Goal: Task Accomplishment & Management: Manage account settings

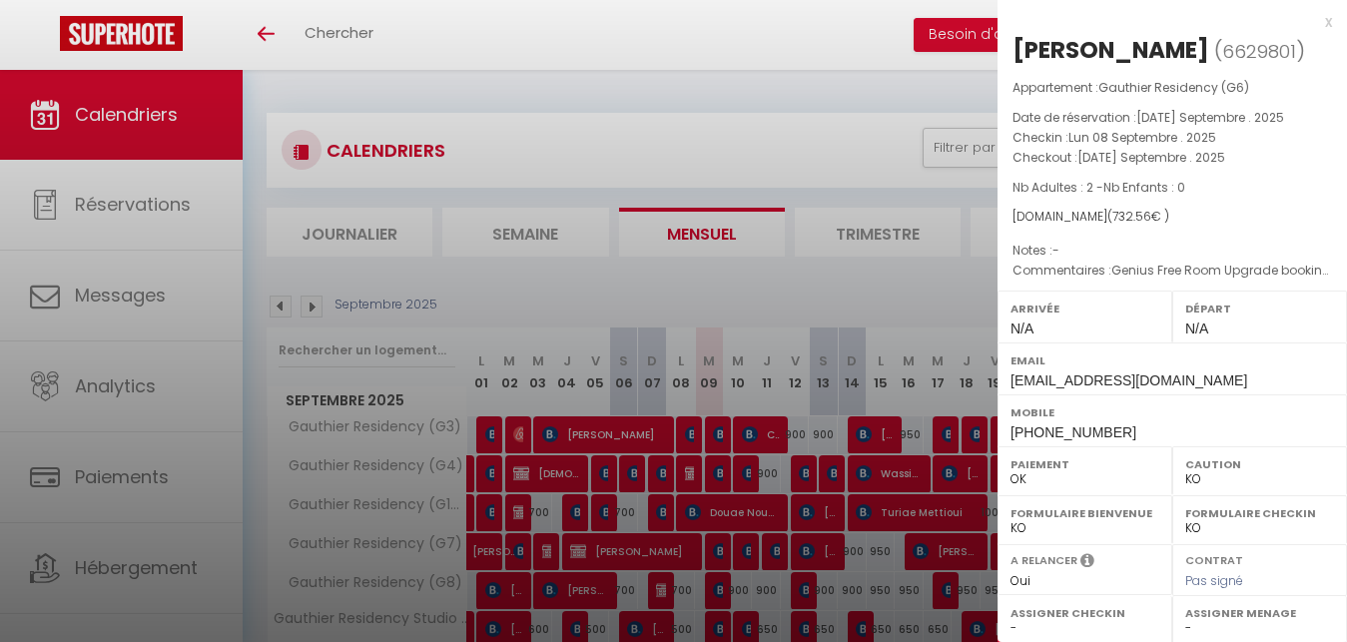
select select "KO"
select select "0"
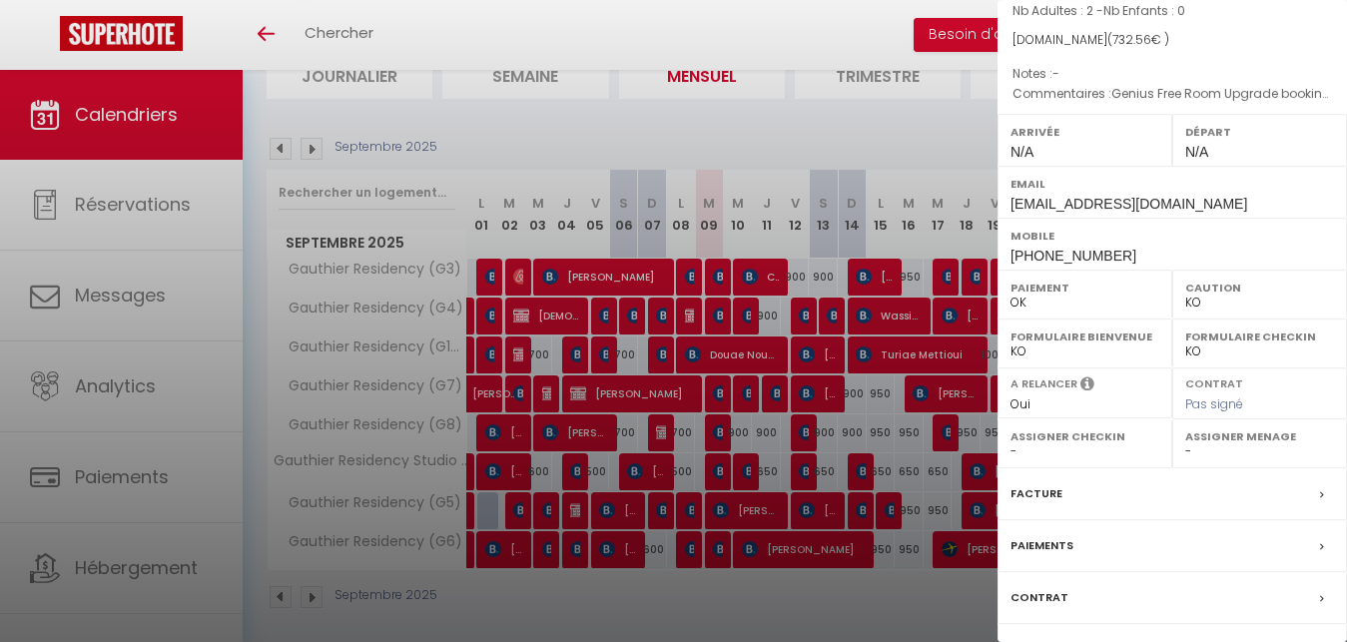
scroll to position [289, 0]
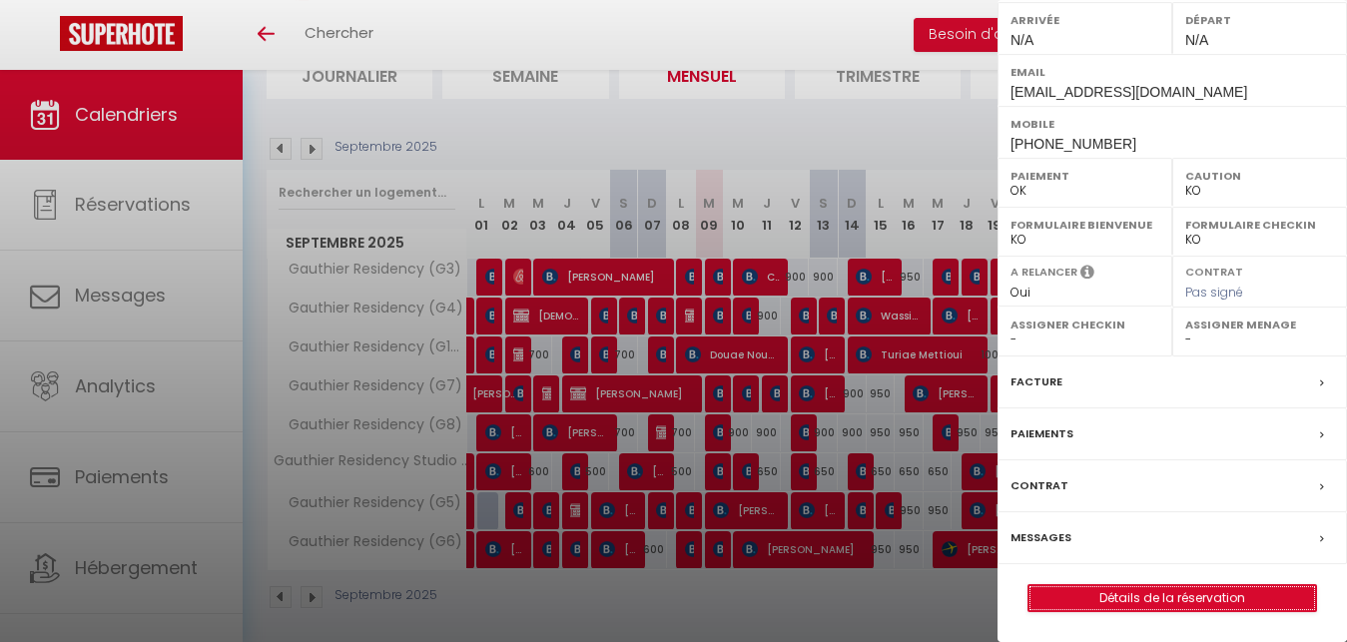
click at [1136, 596] on link "Détails de la réservation" at bounding box center [1172, 598] width 288 height 26
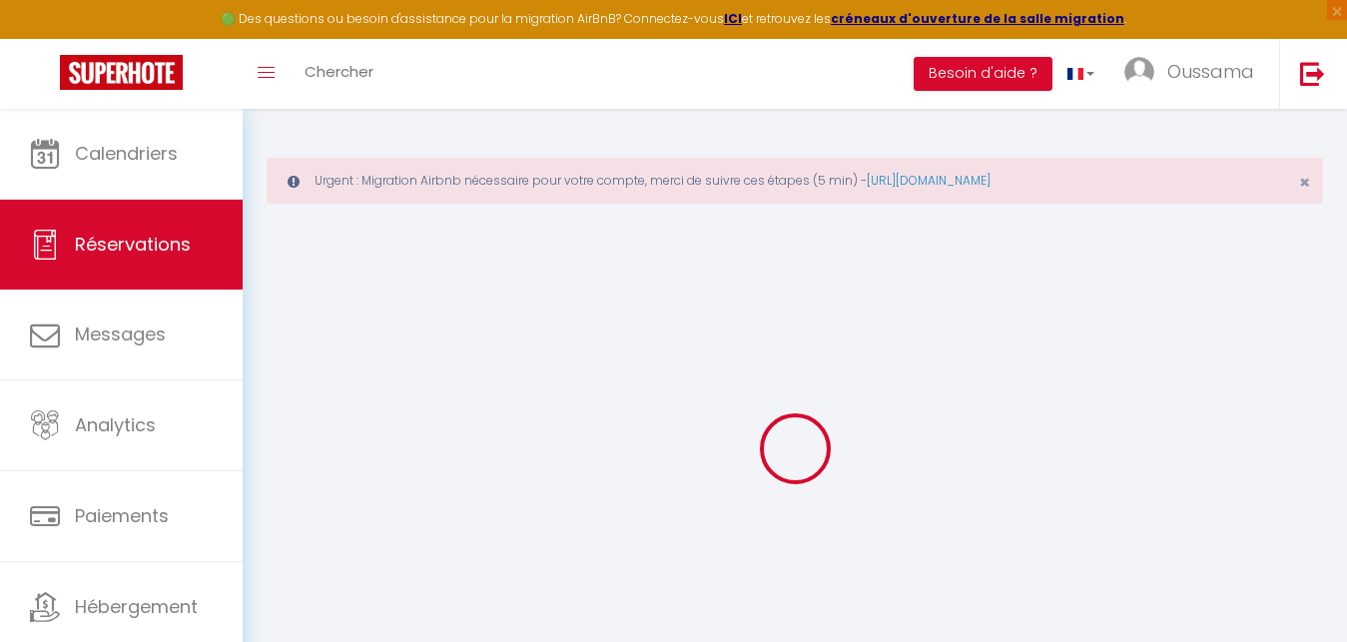
select select
select select "14"
checkbox input "false"
select select
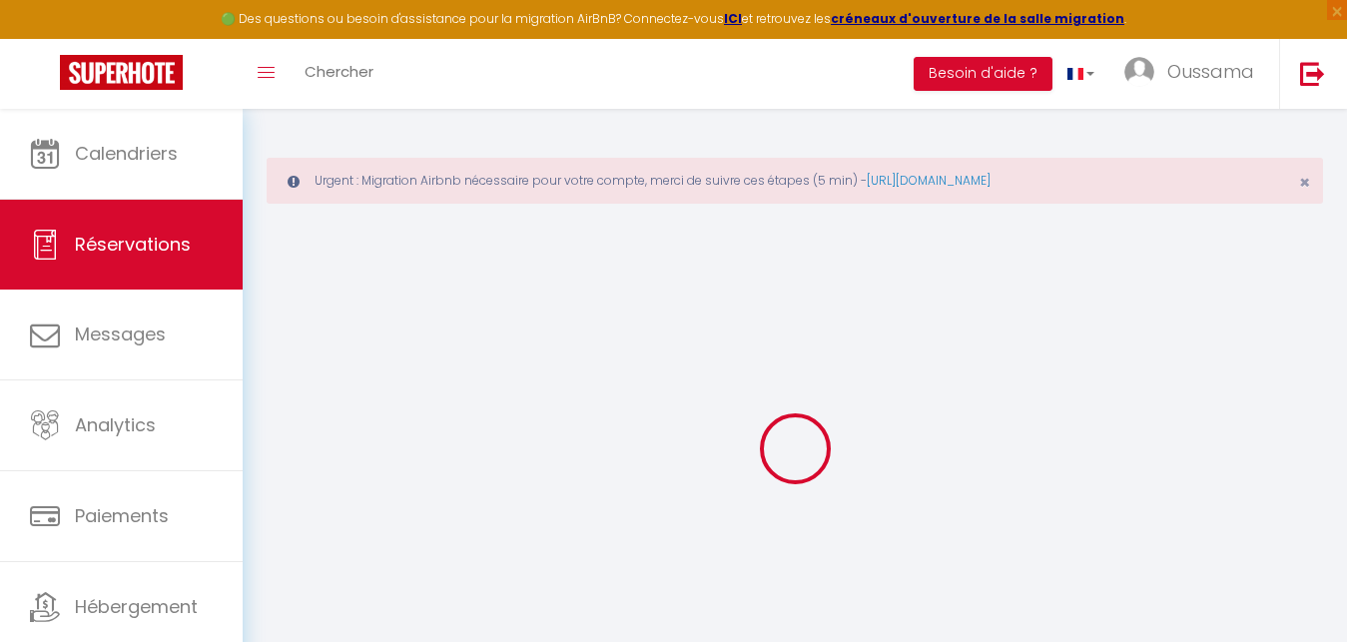
select select
checkbox input "false"
select select
checkbox input "false"
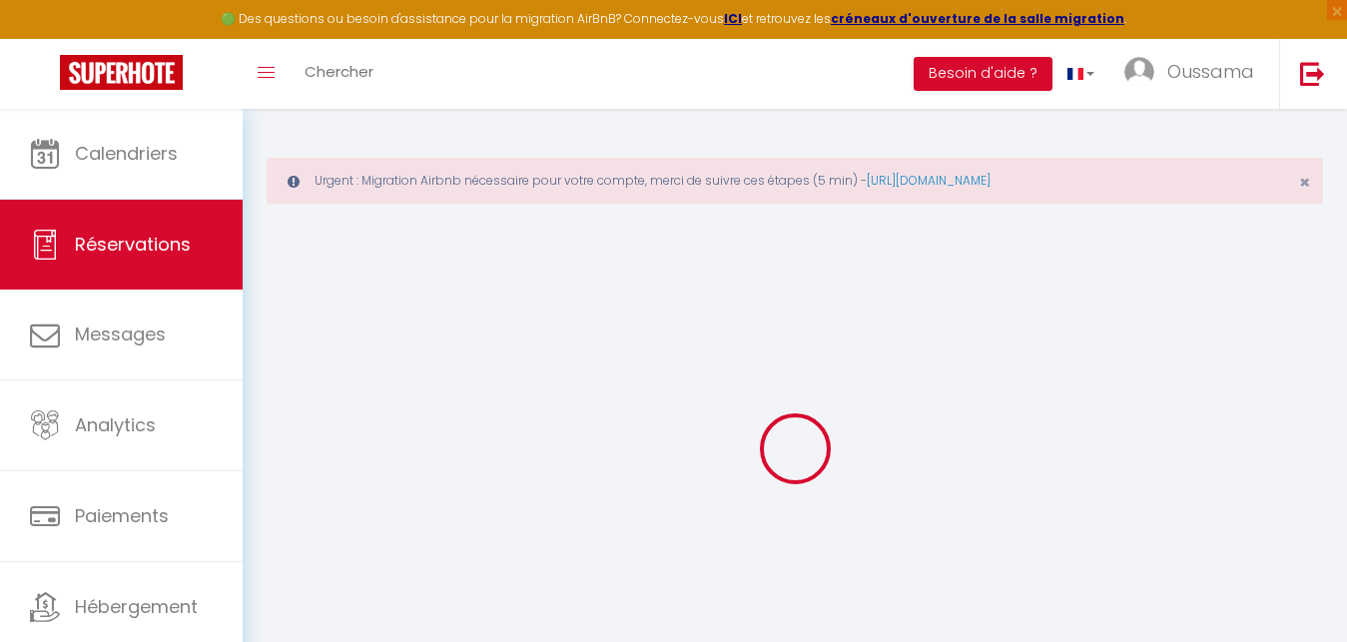
type textarea "Genius Free Room Upgrade booking to attract top genius guests. For more info, c…"
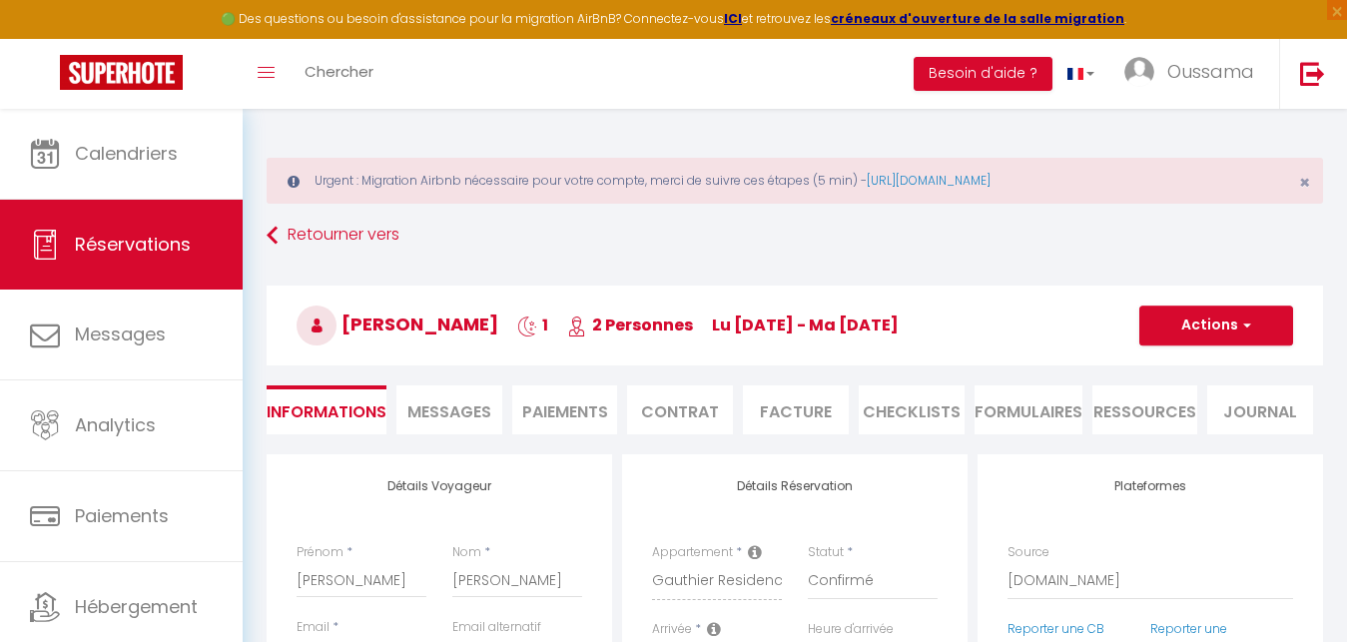
type input "44.06"
select select
checkbox input "false"
select select
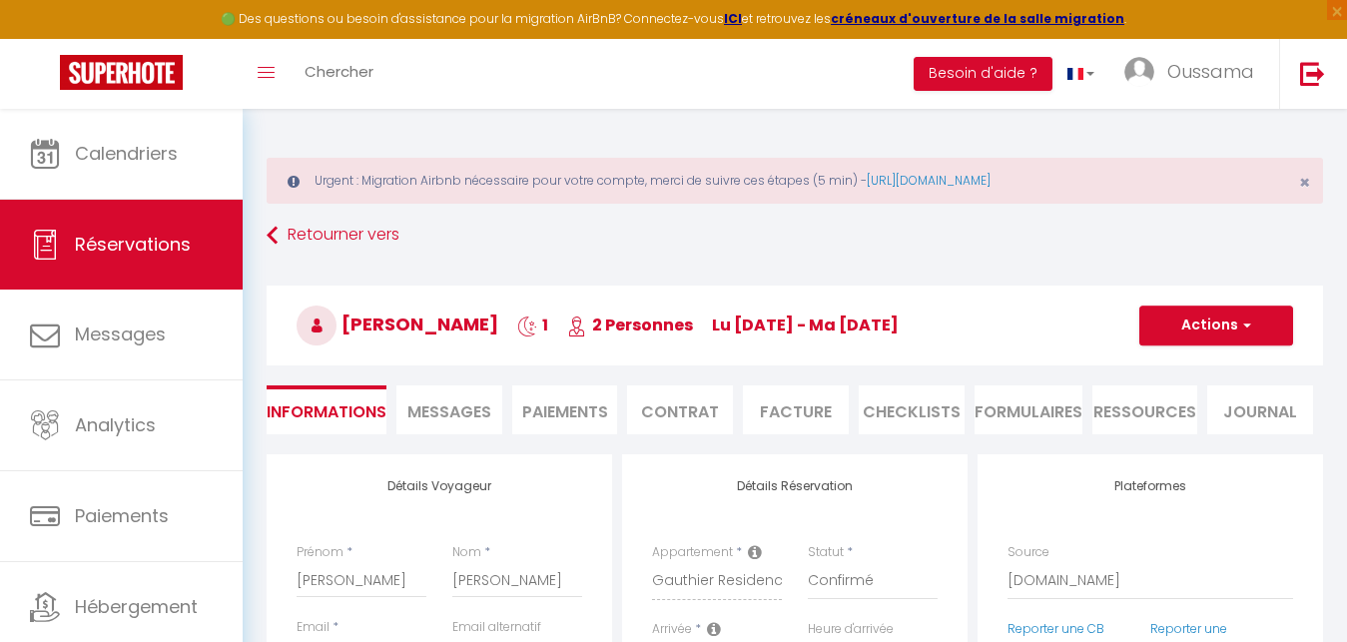
select select
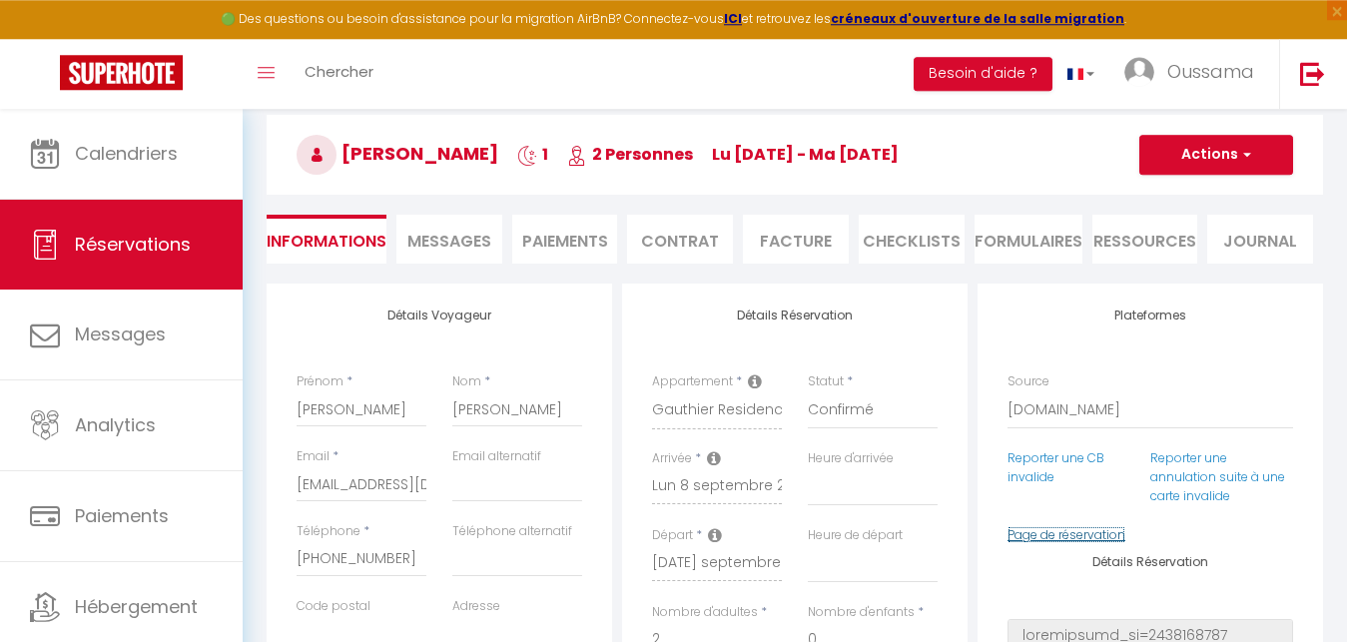
click at [1036, 537] on link "Page de réservation" at bounding box center [1066, 534] width 118 height 17
